Goal: Task Accomplishment & Management: Manage account settings

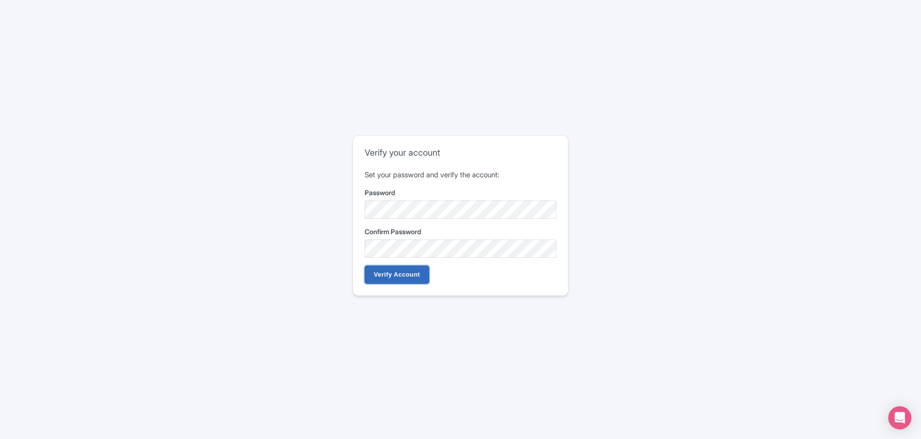
click at [413, 275] on input "Verify Account" at bounding box center [397, 274] width 65 height 18
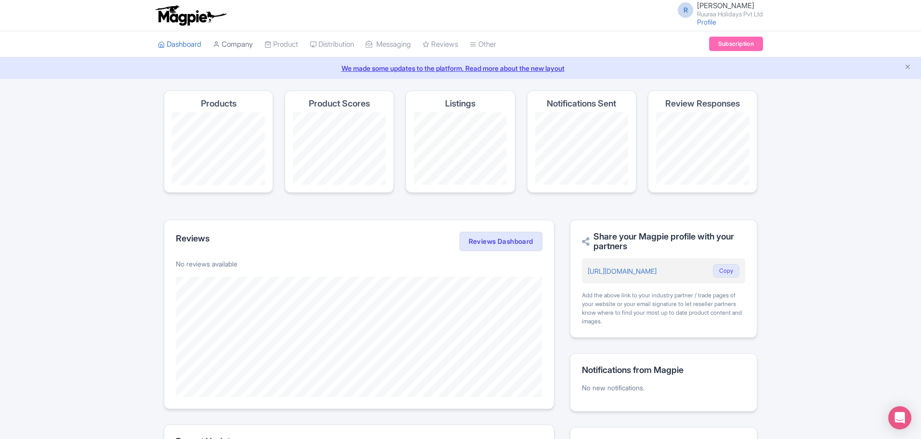
click at [248, 39] on link "Company" at bounding box center [233, 44] width 40 height 26
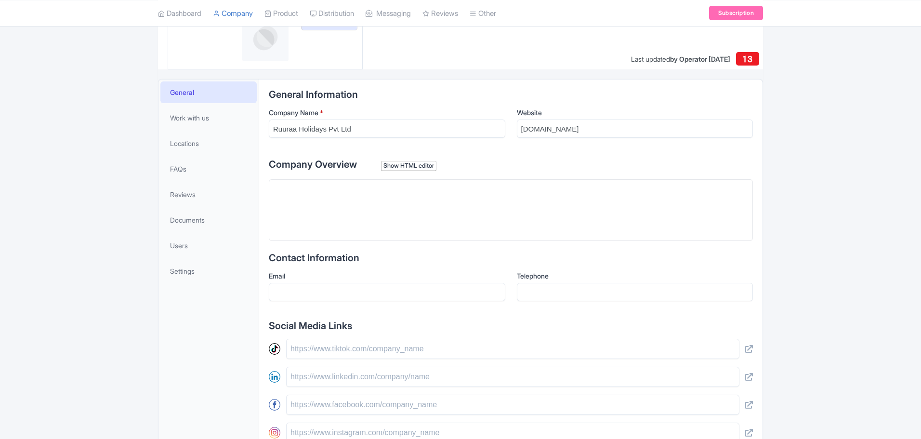
scroll to position [144, 0]
click at [370, 220] on trix-editor at bounding box center [511, 210] width 484 height 62
click at [413, 167] on div "Show HTML editor" at bounding box center [408, 166] width 55 height 10
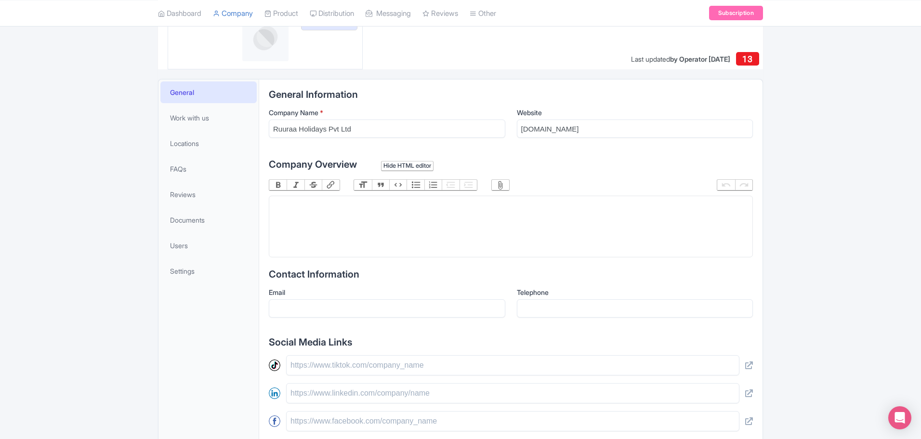
click at [350, 208] on trix-editor at bounding box center [511, 227] width 484 height 62
click at [419, 236] on trix-editor at bounding box center [511, 227] width 484 height 62
paste trix-editor "<div>Discover amazing travel experiences with Ruuraa Holidays, the Best Travel …"
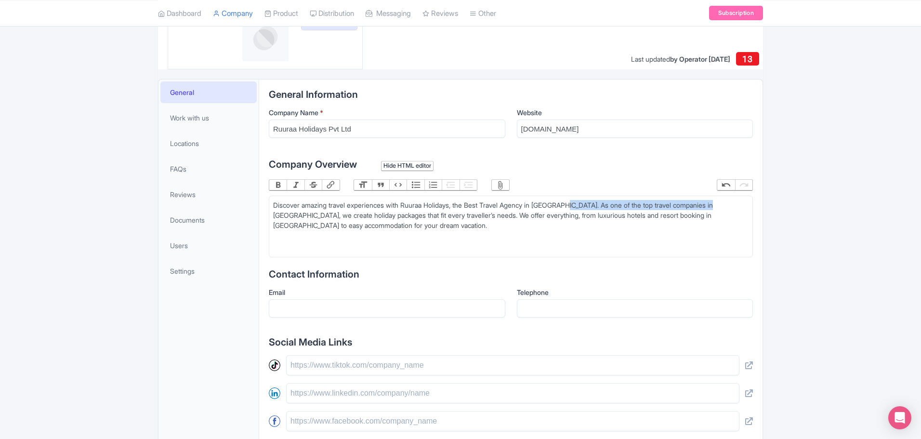
drag, startPoint x: 577, startPoint y: 202, endPoint x: 727, endPoint y: 207, distance: 149.4
click at [728, 207] on div "Discover amazing travel experiences with Ruuraa Holidays, the Best Travel Agenc…" at bounding box center [510, 220] width 475 height 40
click at [456, 231] on trix-editor "Discover amazing travel experiences with Ruuraa Holidays, the Best Travel Agenc…" at bounding box center [511, 227] width 484 height 62
click at [480, 204] on div "Discover amazing travel experiences with Ruuraa Holidays, the Best Travel Agenc…" at bounding box center [510, 215] width 475 height 30
click at [496, 203] on div "Discover amazing travel experiences with Ruuraa Holidays, the best Travel Agenc…" at bounding box center [510, 215] width 475 height 30
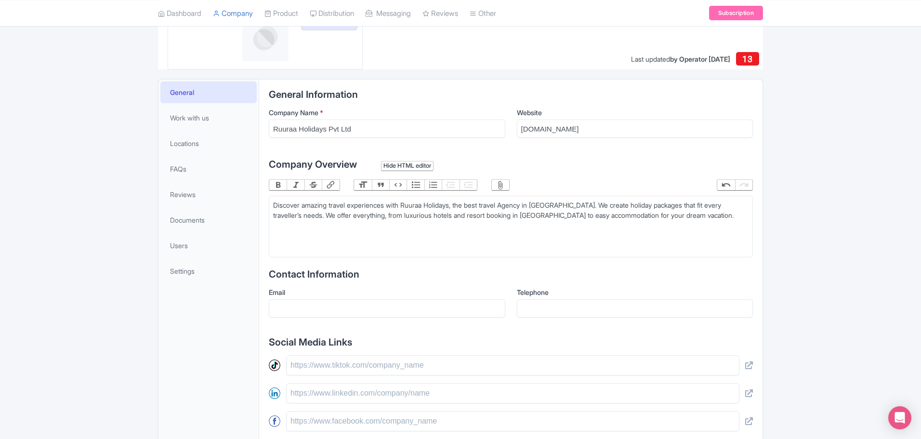
click at [516, 207] on div "Discover amazing travel experiences with Ruuraa Holidays, the best travel Agenc…" at bounding box center [510, 215] width 475 height 30
type trix-editor "<div>Discover amazing travel experiences with Ruuraa Holidays, the best travel …"
drag, startPoint x: 475, startPoint y: 206, endPoint x: 569, endPoint y: 203, distance: 93.9
click at [569, 203] on div "Discover amazing travel experiences with Ruuraa Holidays, the best travel agenc…" at bounding box center [510, 215] width 475 height 30
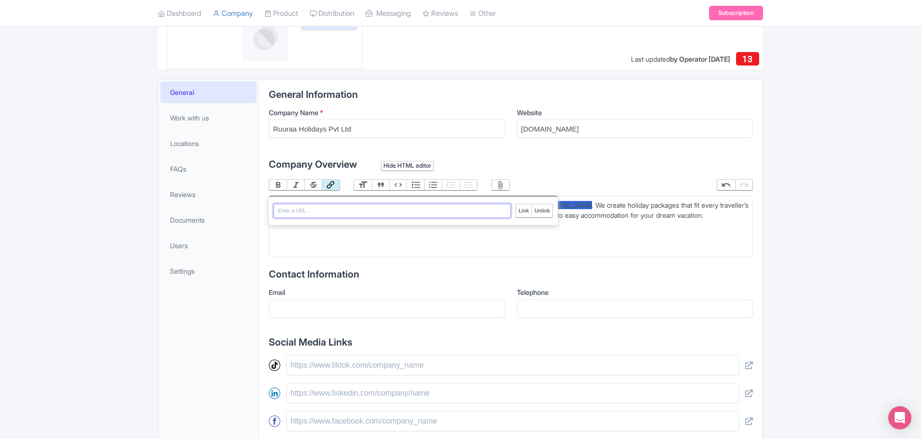
click at [332, 183] on button "Link" at bounding box center [330, 185] width 17 height 11
paste input "https://ruuraaholidays.com/"
type input "https://ruuraaholidays.com/"
type trix-editor "<div>Discover amazing travel experiences with Ruuraa Holidays, the <a href="htt…"
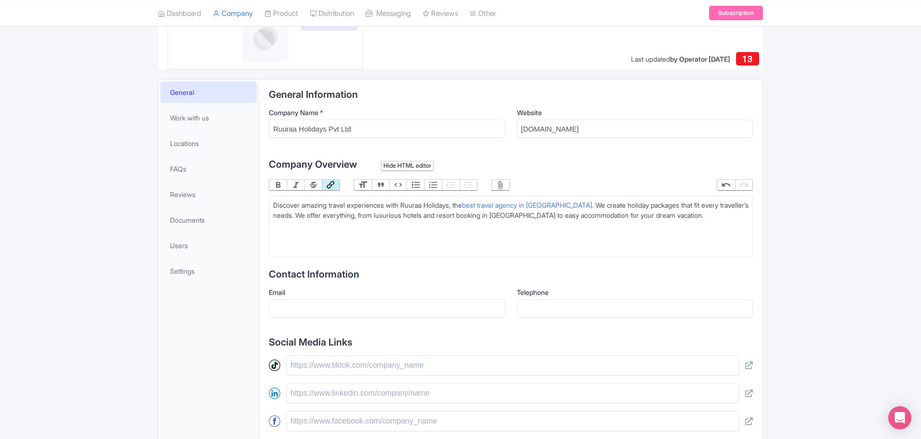
click at [480, 230] on div "Discover amazing travel experiences with Ruuraa Holidays, the best travel agenc…" at bounding box center [510, 215] width 475 height 30
drag, startPoint x: 446, startPoint y: 213, endPoint x: 516, endPoint y: 217, distance: 69.4
click at [516, 217] on div "Discover amazing travel experiences with Ruuraa Holidays, the best travel agenc…" at bounding box center [510, 215] width 475 height 30
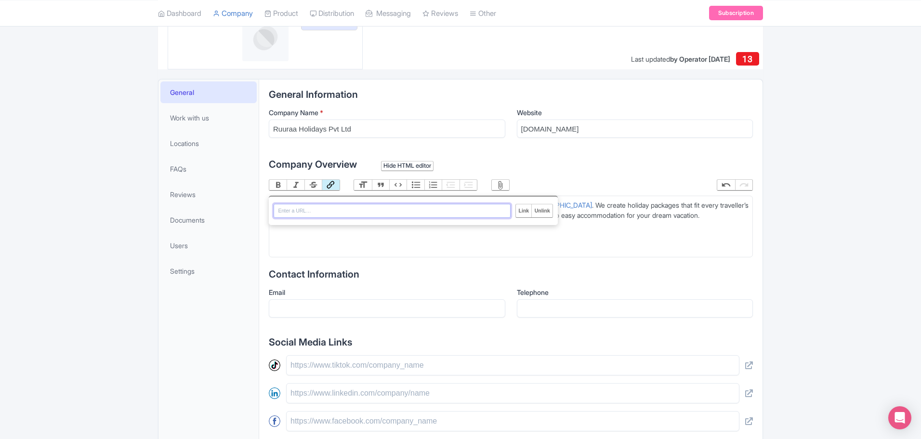
click at [335, 185] on button "Link" at bounding box center [330, 185] width 17 height 11
paste input "https://ruuraaholidays.com/resorts/"
type input "https://ruuraaholidays.com/resorts/"
type trix-editor "<div>Discover amazing travel experiences with Ruuraa Holidays, the <a href="htt…"
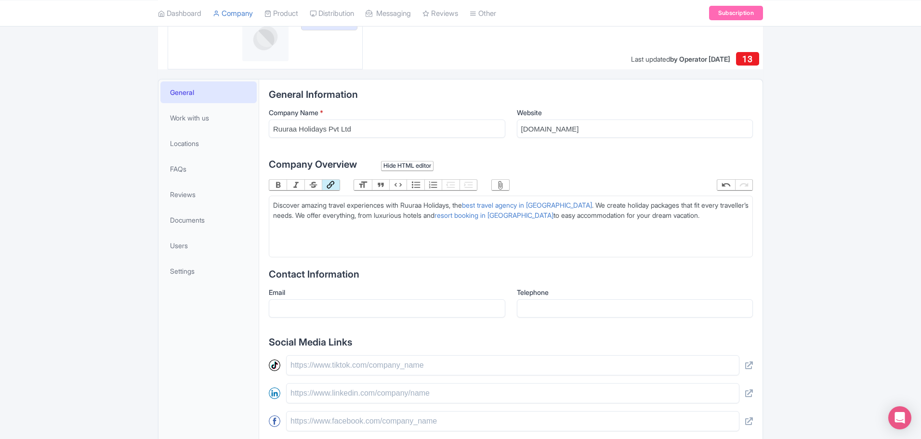
click at [516, 244] on trix-editor "Discover amazing travel experiences with Ruuraa Holidays, the best travel agenc…" at bounding box center [511, 227] width 484 height 62
click at [419, 307] on input "Email" at bounding box center [387, 308] width 236 height 18
click at [464, 362] on input "text" at bounding box center [512, 365] width 453 height 20
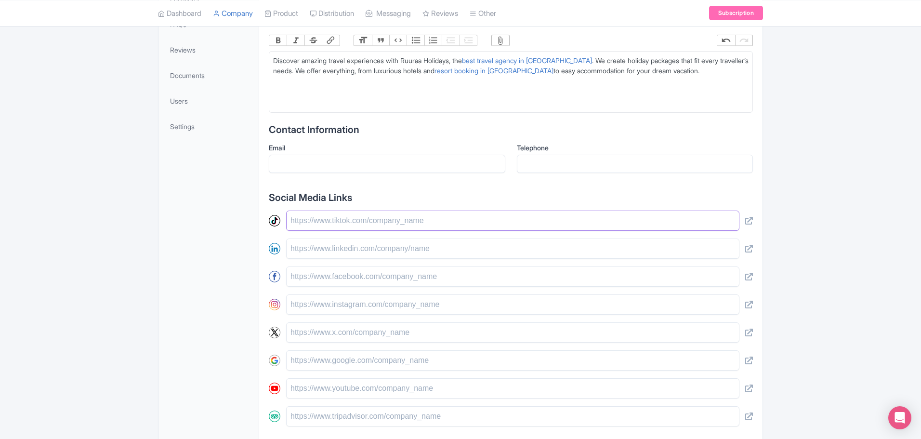
scroll to position [337, 0]
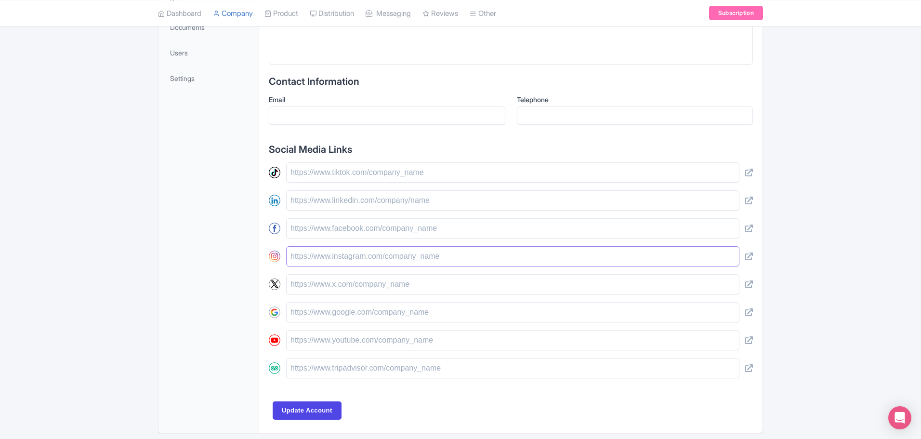
click at [373, 262] on input "text" at bounding box center [512, 256] width 453 height 20
paste input "[URL][DOMAIN_NAME]"
type input "[URL][DOMAIN_NAME]"
click at [377, 235] on input "text" at bounding box center [512, 228] width 453 height 20
click at [387, 201] on input "text" at bounding box center [512, 200] width 453 height 20
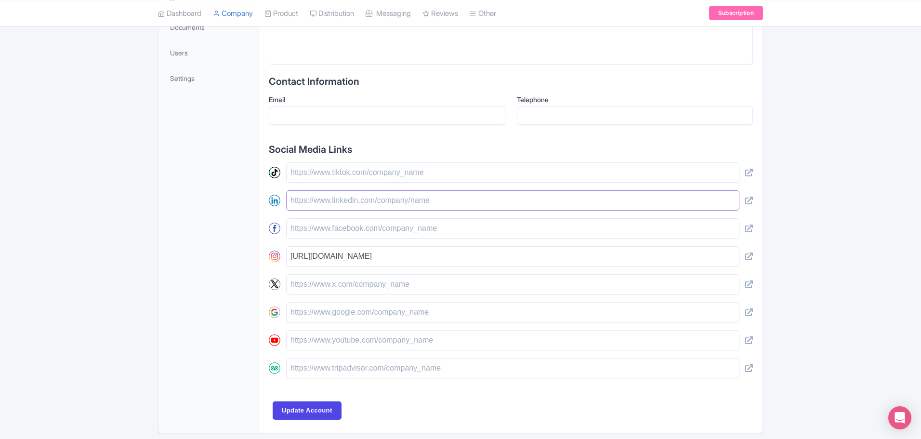
paste input "[URL][DOMAIN_NAME]"
type input "[URL][DOMAIN_NAME]"
click at [374, 278] on input "text" at bounding box center [512, 284] width 453 height 20
paste input "[URL][DOMAIN_NAME]"
type input "[URL][DOMAIN_NAME]"
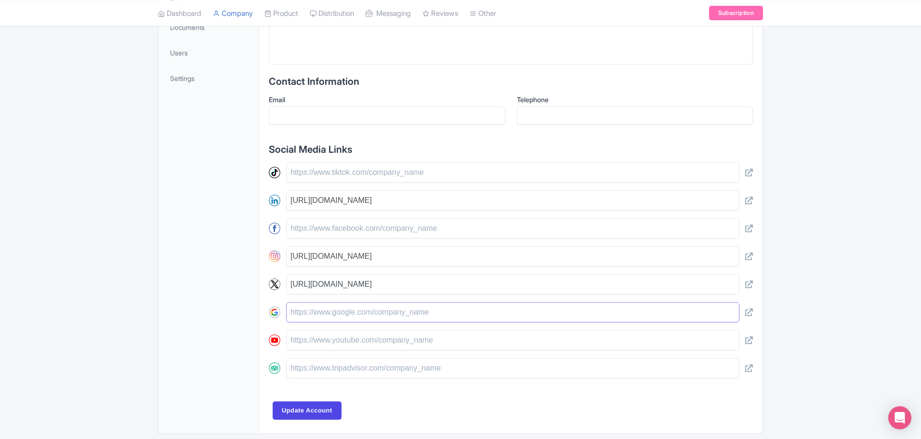
click at [331, 314] on input "text" at bounding box center [512, 312] width 453 height 20
paste input "[URL][DOMAIN_NAME]"
type input "[URL][DOMAIN_NAME]"
click at [388, 341] on input "text" at bounding box center [512, 340] width 453 height 20
click at [380, 371] on input "text" at bounding box center [512, 368] width 453 height 20
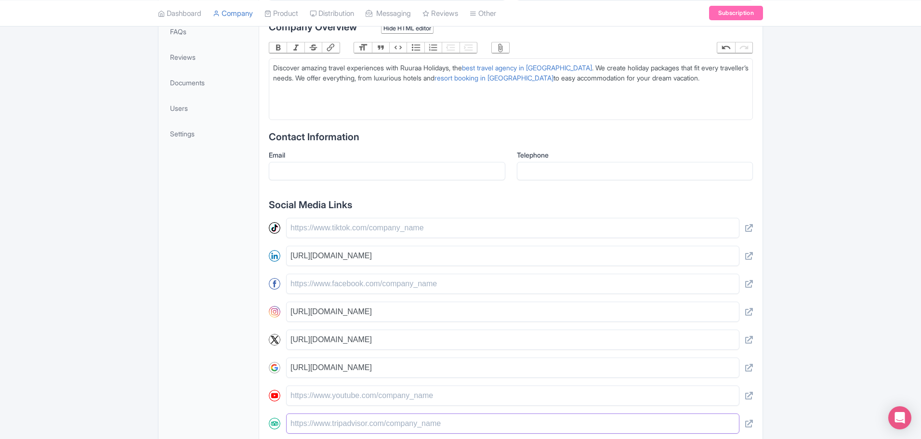
scroll to position [193, 0]
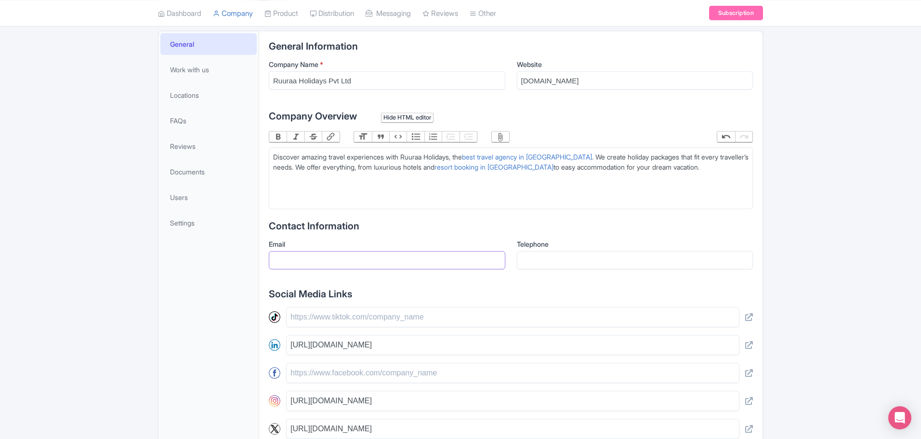
click at [430, 252] on input "Email" at bounding box center [387, 260] width 236 height 18
type input "[EMAIL_ADDRESS][DOMAIN_NAME]"
type input "04422300155"
click at [537, 254] on input "04422300155" at bounding box center [635, 260] width 236 height 18
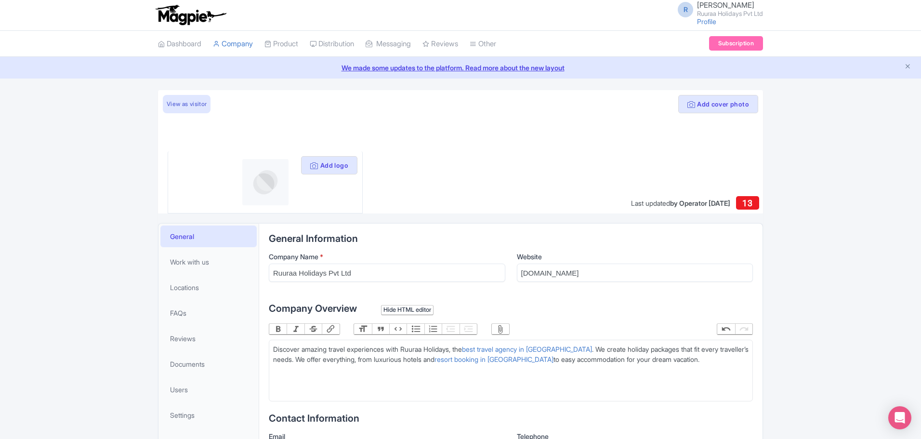
scroll to position [0, 0]
click at [340, 169] on button "Add logo" at bounding box center [329, 166] width 56 height 18
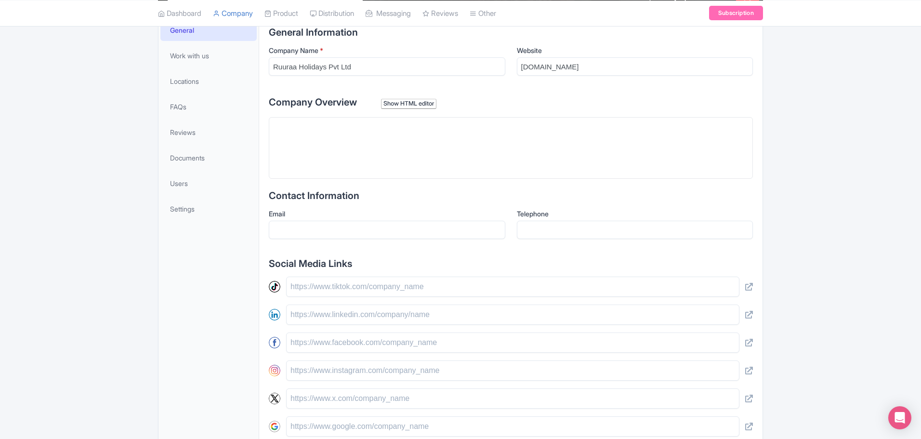
scroll to position [193, 0]
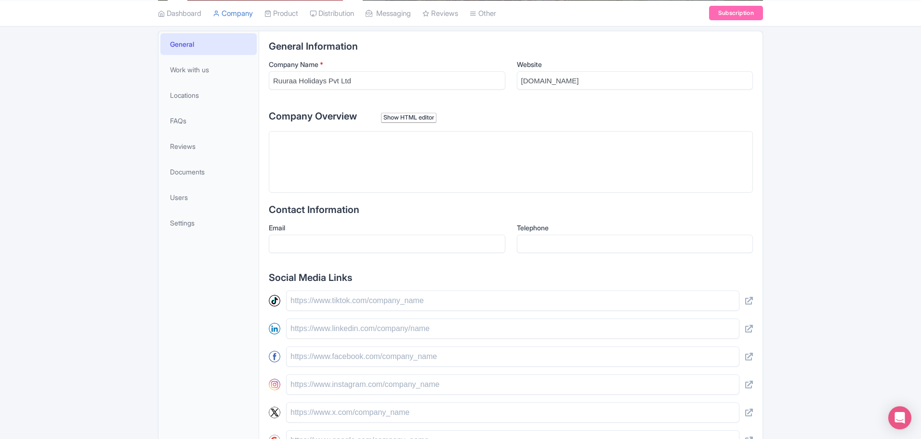
click at [347, 151] on trix-editor at bounding box center [511, 162] width 484 height 62
click at [420, 122] on div "Show HTML editor" at bounding box center [408, 118] width 55 height 10
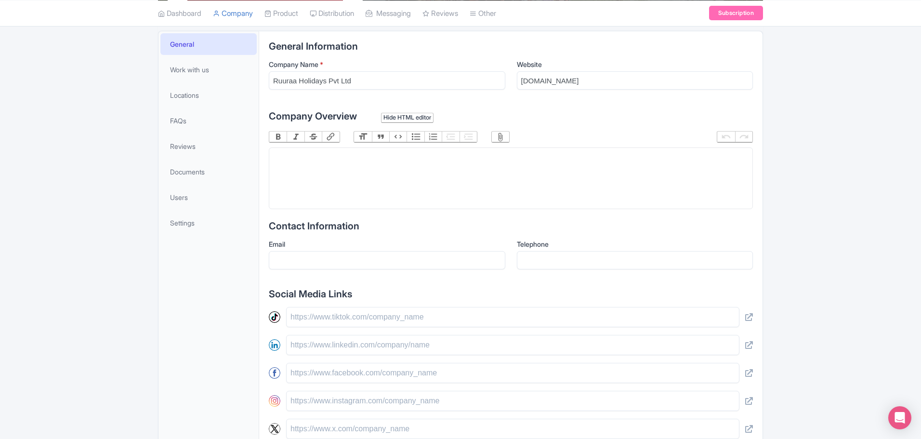
click at [413, 171] on trix-editor at bounding box center [511, 178] width 484 height 62
click at [468, 167] on trix-editor at bounding box center [511, 178] width 484 height 62
paste trix-editor "<div>https://ruuraaholidays.com/</div>"
paste trix-editor "<div>Discover amazing travel experiences with Ruuraa Holidays, the Best Travel …"
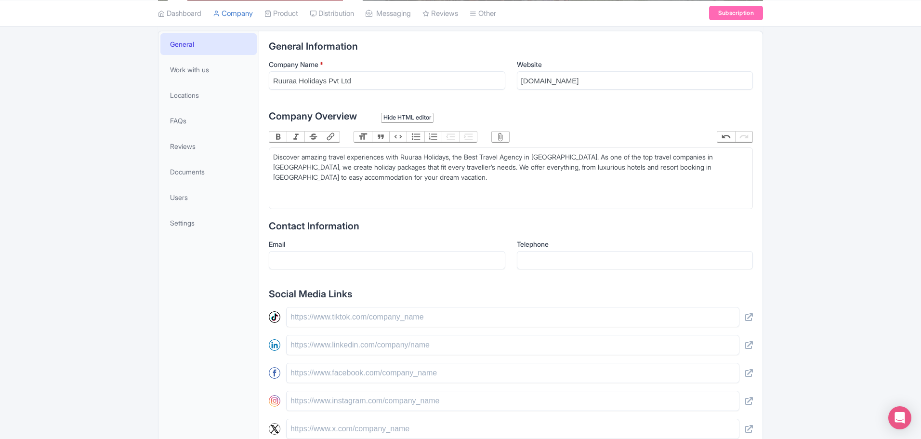
click at [481, 159] on div "Discover amazing travel experiences with Ruuraa Holidays, the Best Travel Agenc…" at bounding box center [510, 172] width 475 height 40
click at [495, 155] on div "Discover amazing travel experiences with Ruuraa Holidays, the best Travel Agenc…" at bounding box center [510, 172] width 475 height 40
click at [514, 156] on div "Discover amazing travel experiences with Ruuraa Holidays, the best travel Agenc…" at bounding box center [510, 172] width 475 height 40
click at [722, 158] on div "Discover amazing travel experiences with Ruuraa Holidays, the best travel agenc…" at bounding box center [510, 172] width 475 height 40
click at [732, 157] on div "Discover amazing travel experiences with Ruuraa Holidays, the best travel agenc…" at bounding box center [510, 172] width 475 height 40
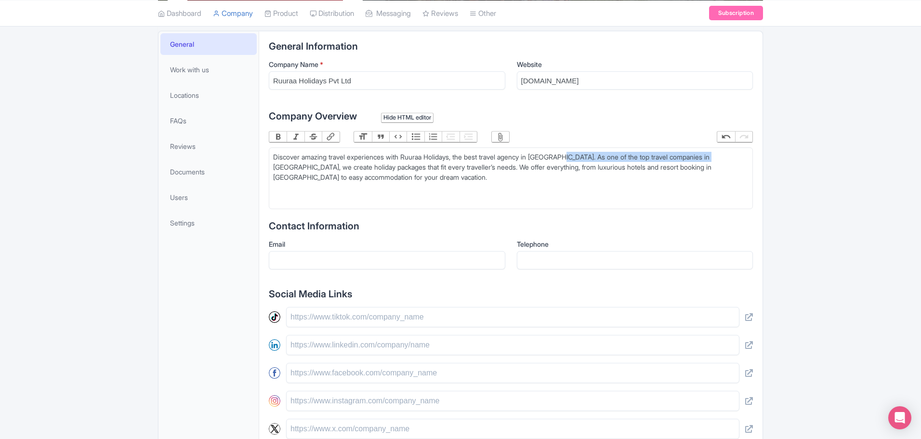
drag, startPoint x: 729, startPoint y: 157, endPoint x: 575, endPoint y: 159, distance: 153.7
click at [575, 159] on div "Discover amazing travel experiences with Ruuraa Holidays, the best travel agenc…" at bounding box center [510, 172] width 475 height 40
type trix-editor "<div>Discover amazing travel experiences with Ruuraa Holidays, the best travel …"
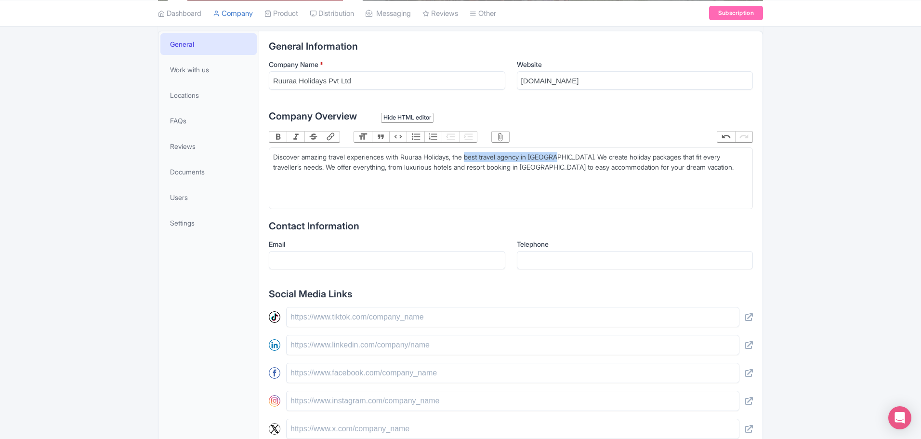
drag, startPoint x: 476, startPoint y: 158, endPoint x: 570, endPoint y: 155, distance: 94.0
click at [570, 155] on div "Discover amazing travel experiences with Ruuraa Holidays, the best travel agenc…" at bounding box center [510, 167] width 475 height 30
click at [333, 136] on button "Link" at bounding box center [330, 136] width 17 height 11
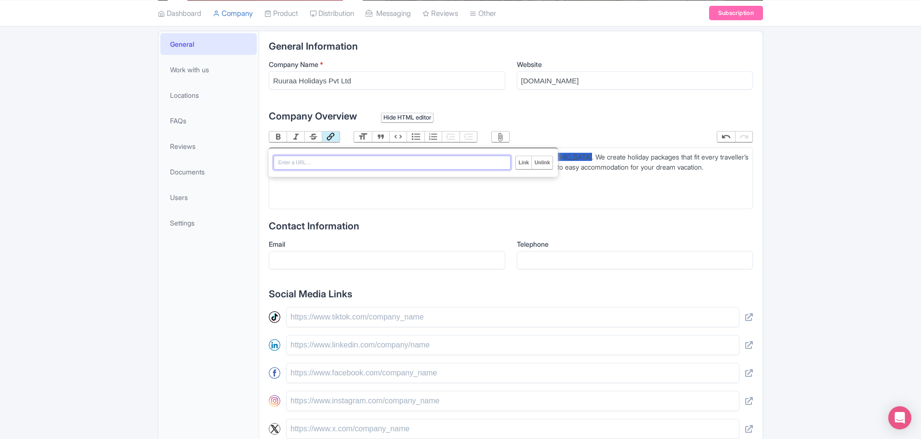
paste input "https://ruuraaholidays.com/"
type input "https://ruuraaholidays.com/"
type trix-editor "<div>Discover amazing travel experiences with Ruuraa Holidays, the <a href="htt…"
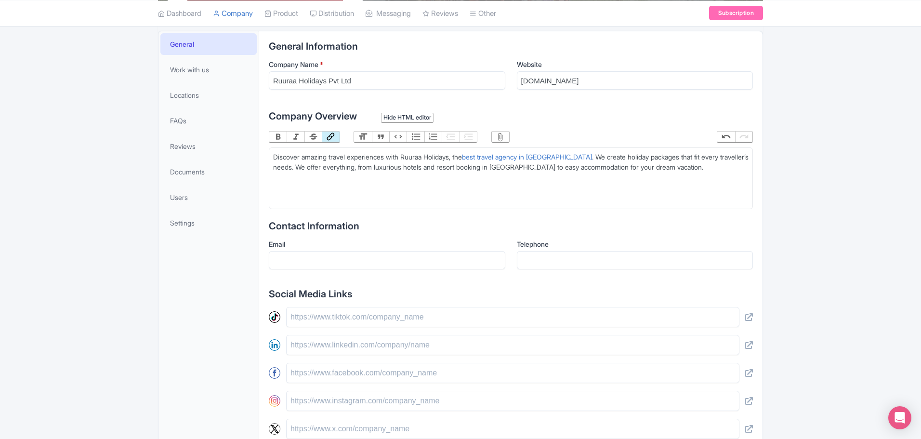
click at [598, 168] on div "Discover amazing travel experiences with Ruuraa Holidays, the best travel agenc…" at bounding box center [510, 167] width 475 height 30
drag, startPoint x: 445, startPoint y: 169, endPoint x: 517, endPoint y: 170, distance: 71.3
click at [517, 170] on div "Discover amazing travel experiences with Ruuraa Holidays, the best travel agenc…" at bounding box center [510, 167] width 475 height 30
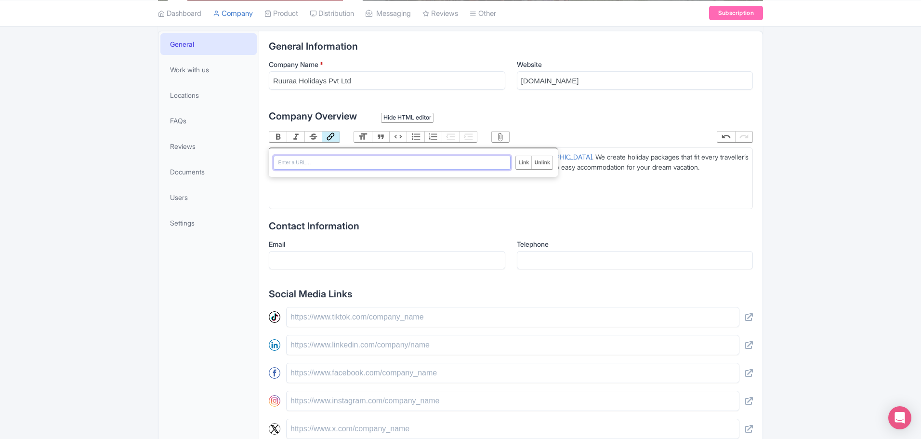
click at [330, 138] on button "Link" at bounding box center [330, 136] width 17 height 11
paste input "https://ruuraaholidays.com/resorts/"
type input "https://ruuraaholidays.com/resorts/"
click at [560, 197] on trix-editor "Discover amazing travel experiences with Ruuraa Holidays, the best travel agenc…" at bounding box center [511, 178] width 484 height 62
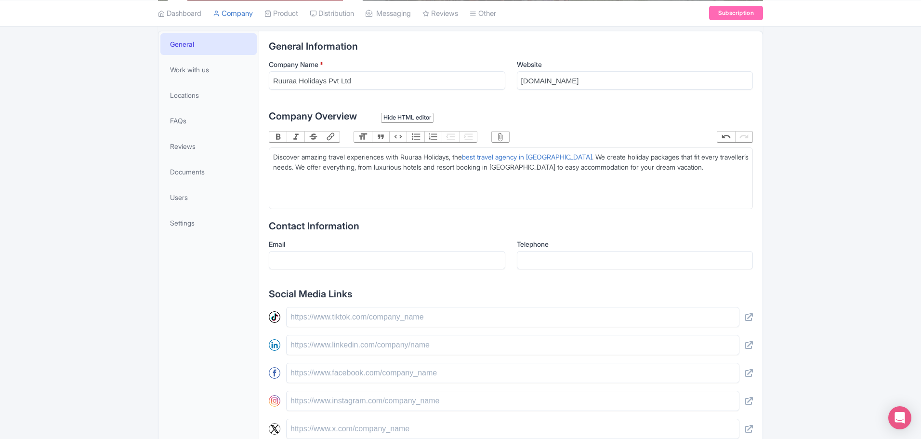
click at [509, 189] on trix-editor "Discover amazing travel experiences with Ruuraa Holidays, the best travel agenc…" at bounding box center [511, 178] width 484 height 62
drag, startPoint x: 446, startPoint y: 167, endPoint x: 515, endPoint y: 167, distance: 69.4
click at [515, 167] on div "Discover amazing travel experiences with Ruuraa Holidays, the best travel agenc…" at bounding box center [510, 167] width 475 height 30
click at [335, 137] on button "Link" at bounding box center [330, 136] width 17 height 11
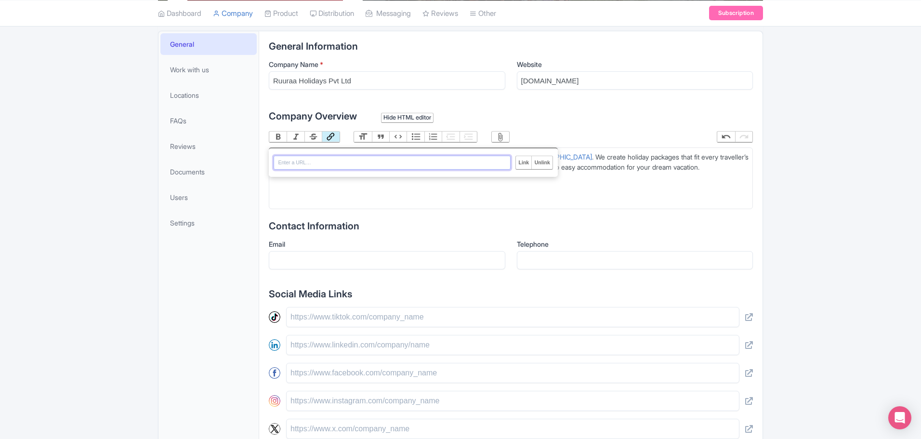
paste input "https://ruuraaholidays.com/resorts/"
type input "https://ruuraaholidays.com/resorts/"
type trix-editor "<div>Discover amazing travel experiences with Ruuraa Holidays, the <a href="htt…"
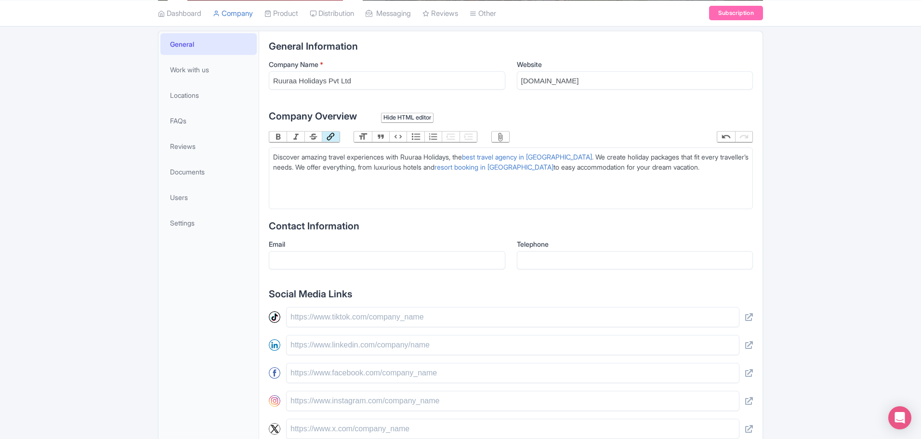
click at [613, 189] on trix-editor "Discover amazing travel experiences with Ruuraa Holidays, the best travel agenc…" at bounding box center [511, 178] width 484 height 62
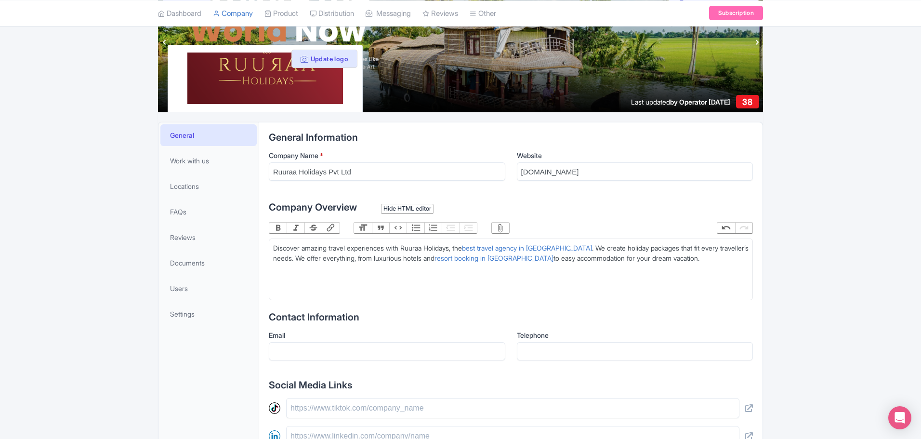
scroll to position [144, 0]
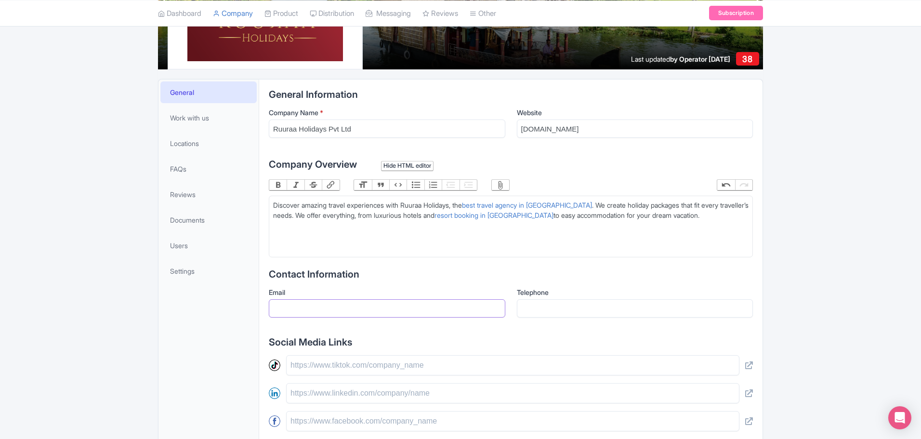
click at [472, 310] on input "Email" at bounding box center [387, 308] width 236 height 18
type input "[EMAIL_ADDRESS][DOMAIN_NAME]"
type input "04422300155"
click at [489, 230] on div "Discover amazing travel experiences with Ruuraa Holidays, the best travel agenc…" at bounding box center [510, 215] width 475 height 30
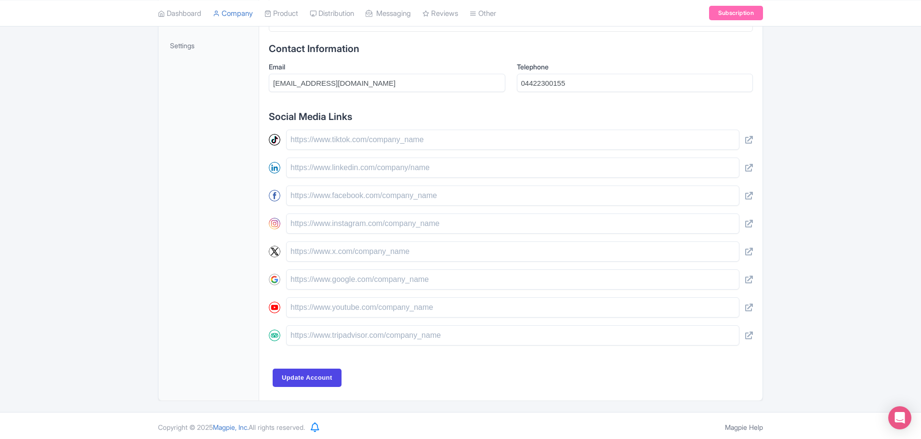
scroll to position [373, 0]
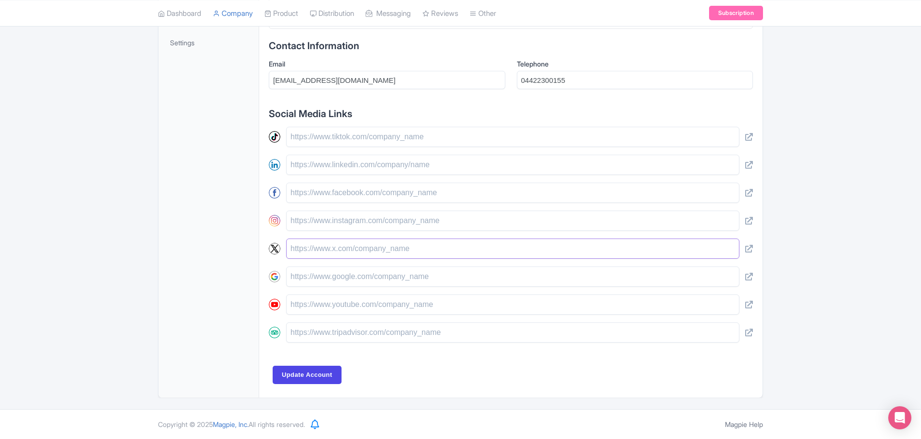
click at [411, 253] on input "text" at bounding box center [512, 248] width 453 height 20
paste input "[URL][DOMAIN_NAME]"
type input "[URL][DOMAIN_NAME]"
click at [406, 176] on div "[URL][DOMAIN_NAME]" at bounding box center [511, 235] width 484 height 216
click at [412, 166] on input "text" at bounding box center [512, 165] width 453 height 20
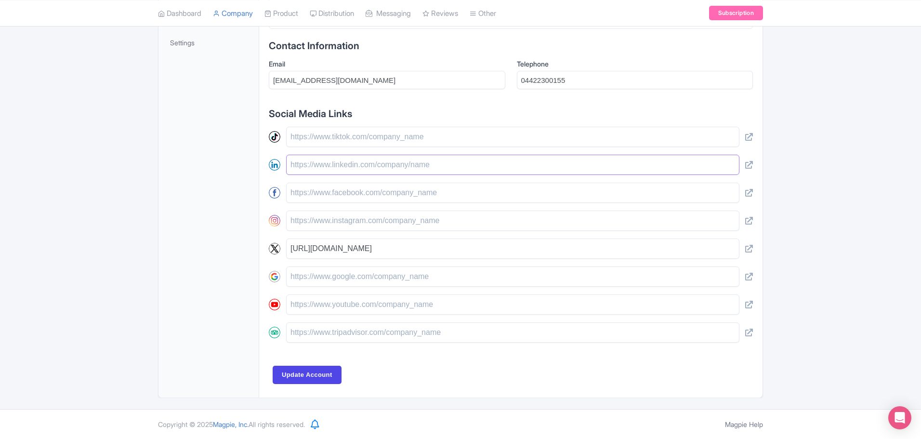
paste input "[URL][DOMAIN_NAME]"
type input "[URL][DOMAIN_NAME]"
click at [391, 225] on input "text" at bounding box center [512, 220] width 453 height 20
paste input "[URL][DOMAIN_NAME]"
type input "[URL][DOMAIN_NAME]"
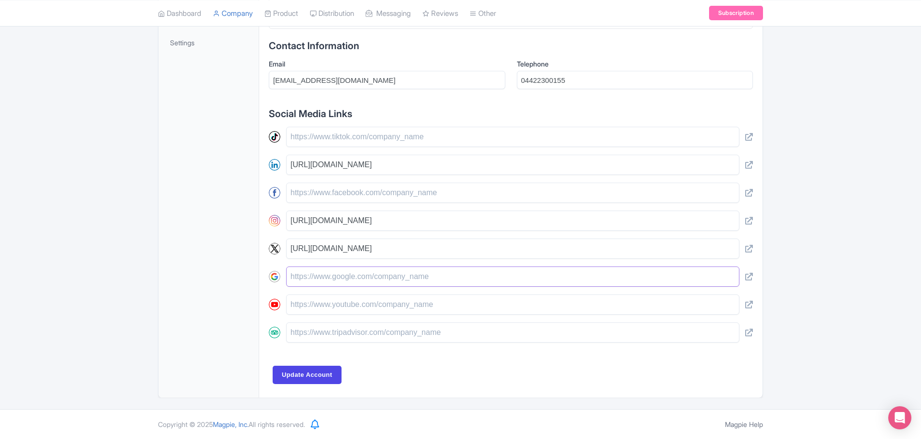
click at [434, 280] on input "text" at bounding box center [512, 276] width 453 height 20
paste input "[URL][DOMAIN_NAME]"
type input "[URL][DOMAIN_NAME]"
click at [324, 373] on input "Update Account" at bounding box center [307, 375] width 69 height 18
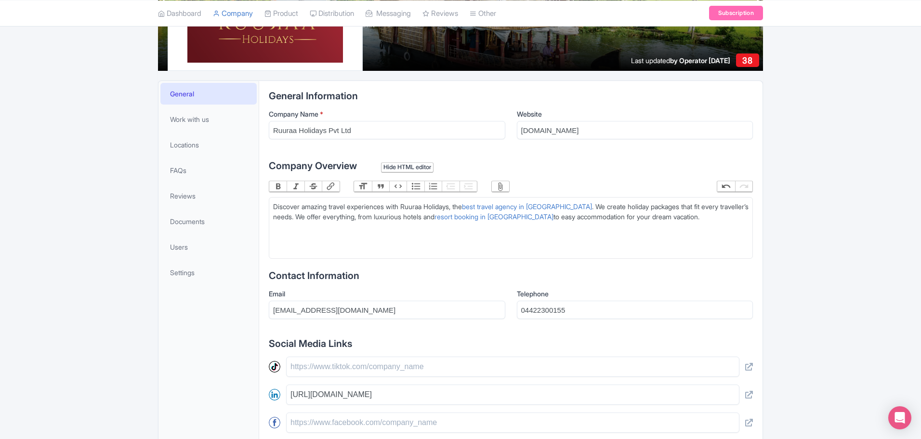
scroll to position [84, 0]
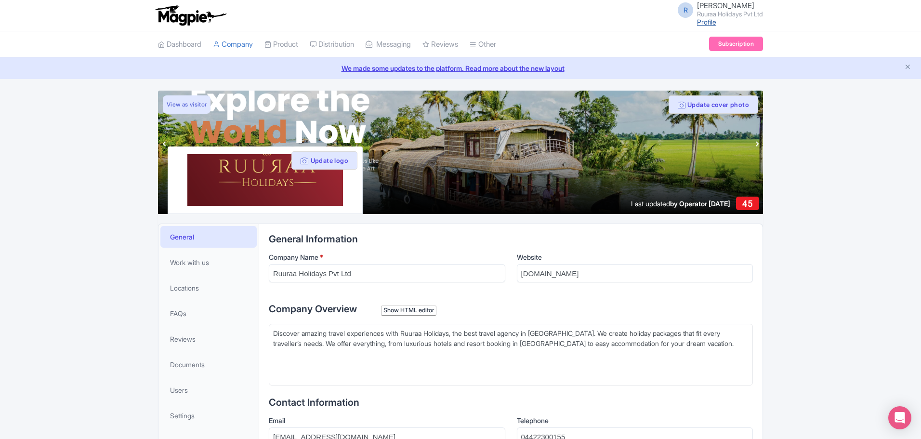
click at [697, 21] on link "Profile" at bounding box center [706, 22] width 19 height 8
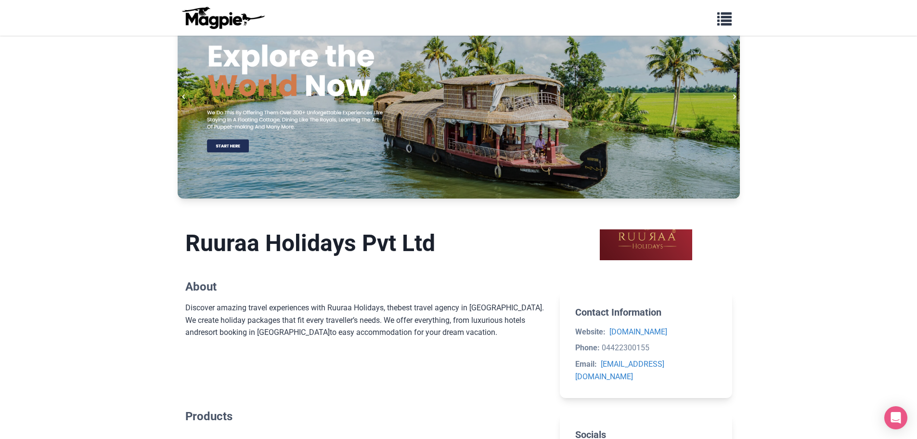
scroll to position [60, 0]
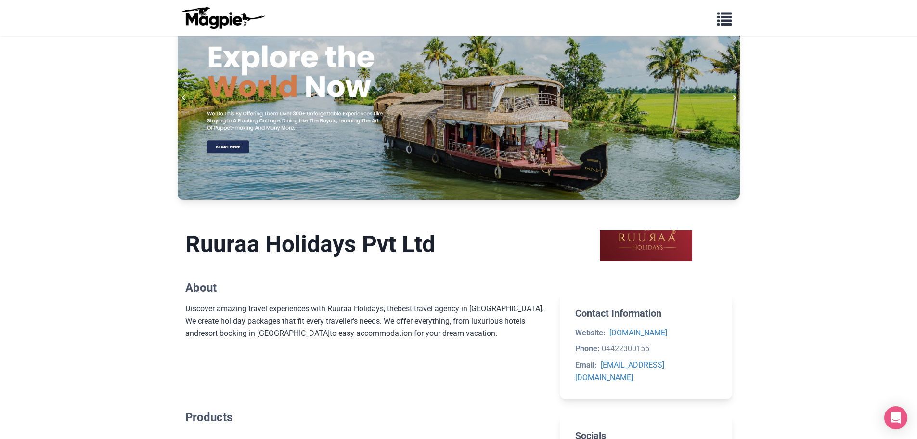
click at [841, 264] on body "Problems we solve Products Content Management and Distribution Magpie for Resel…" at bounding box center [458, 297] width 917 height 715
